Goal: Task Accomplishment & Management: Use online tool/utility

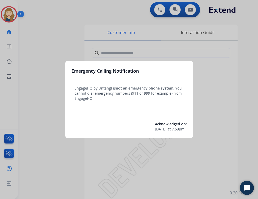
click at [101, 39] on div at bounding box center [129, 99] width 258 height 199
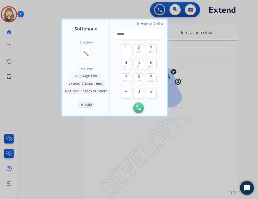
click at [59, 41] on div at bounding box center [129, 99] width 258 height 199
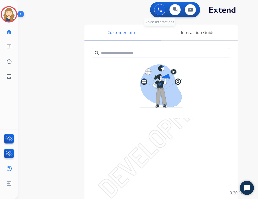
click at [164, 11] on button at bounding box center [159, 9] width 11 height 11
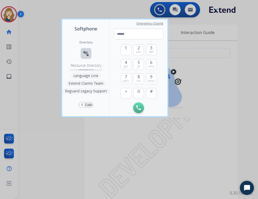
click at [90, 52] on button "connect_without_contact Resource Directory" at bounding box center [86, 53] width 11 height 11
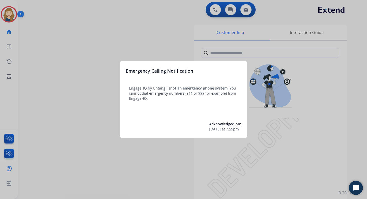
click at [118, 61] on div at bounding box center [183, 99] width 367 height 199
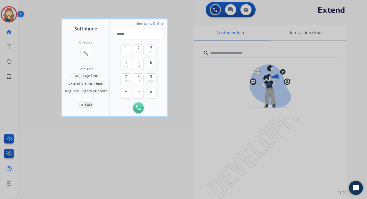
click at [53, 77] on div at bounding box center [183, 99] width 367 height 199
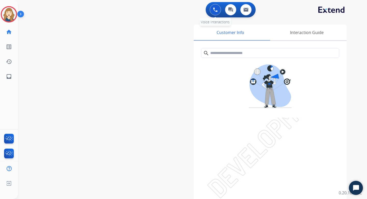
click at [215, 11] on img at bounding box center [215, 9] width 5 height 5
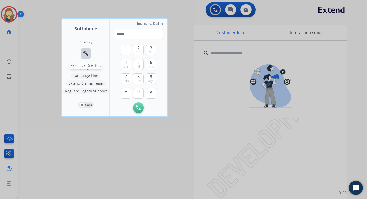
click at [89, 51] on button "connect_without_contact Resource Directory" at bounding box center [86, 53] width 11 height 11
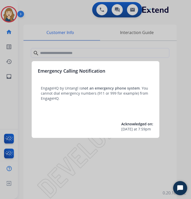
click at [116, 54] on div at bounding box center [95, 99] width 191 height 199
click at [156, 69] on div "Emergency Calling Notification EngageHQ by Untangl is not an emergency phone sy…" at bounding box center [96, 99] width 128 height 77
click at [167, 64] on div at bounding box center [95, 99] width 191 height 199
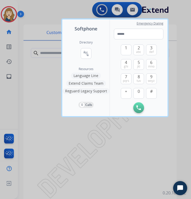
click at [172, 69] on div at bounding box center [95, 99] width 191 height 199
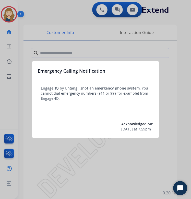
click at [23, 47] on div at bounding box center [95, 99] width 191 height 199
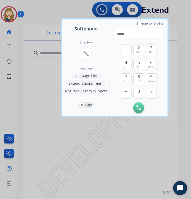
click at [48, 128] on div at bounding box center [95, 99] width 191 height 199
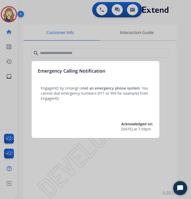
click at [171, 63] on div at bounding box center [95, 99] width 191 height 199
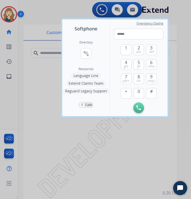
click at [181, 91] on div at bounding box center [95, 99] width 191 height 199
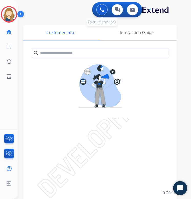
click at [98, 8] on button at bounding box center [101, 9] width 11 height 11
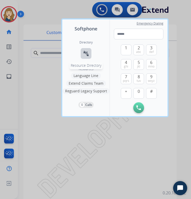
click at [86, 54] on mat-icon "connect_without_contact" at bounding box center [86, 53] width 6 height 6
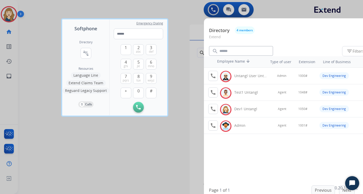
click at [191, 10] on div at bounding box center [181, 97] width 363 height 194
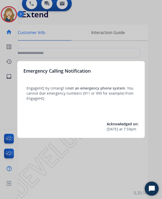
click at [140, 49] on div at bounding box center [81, 99] width 162 height 199
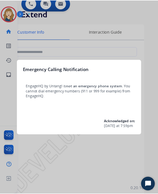
scroll to position [0, 5]
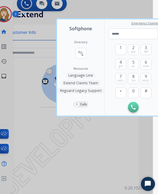
click at [114, 138] on div at bounding box center [74, 97] width 158 height 194
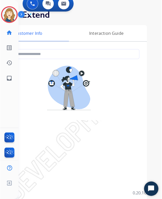
scroll to position [0, 0]
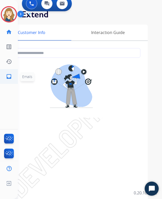
click at [10, 74] on mat-icon "inbox" at bounding box center [9, 76] width 6 height 6
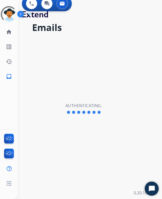
select select "**********"
